Goal: Task Accomplishment & Management: Use online tool/utility

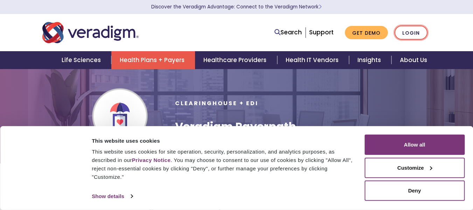
click at [410, 32] on link "Login" at bounding box center [411, 33] width 33 height 14
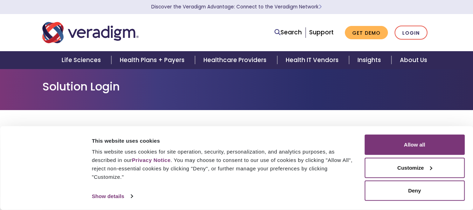
scroll to position [105, 0]
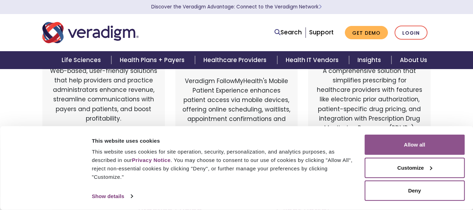
click at [436, 145] on button "Allow all" at bounding box center [415, 145] width 100 height 20
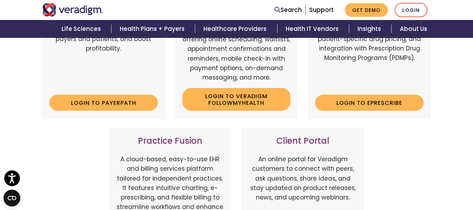
scroll to position [210, 0]
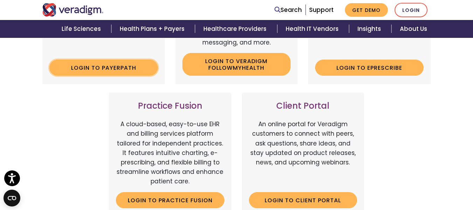
click at [119, 69] on link "Login to Payerpath" at bounding box center [103, 68] width 109 height 16
